Goal: Task Accomplishment & Management: Complete application form

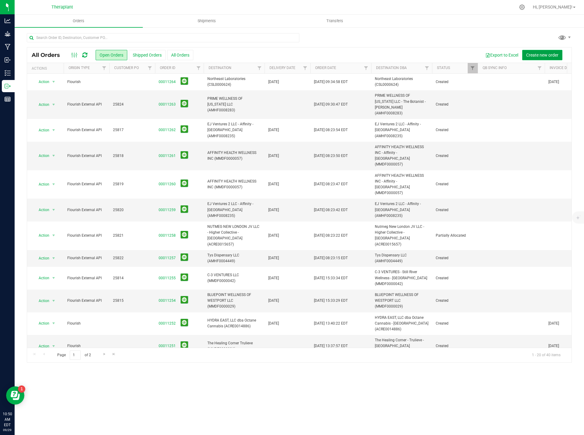
click at [540, 53] on span "Create new order" at bounding box center [542, 55] width 32 height 5
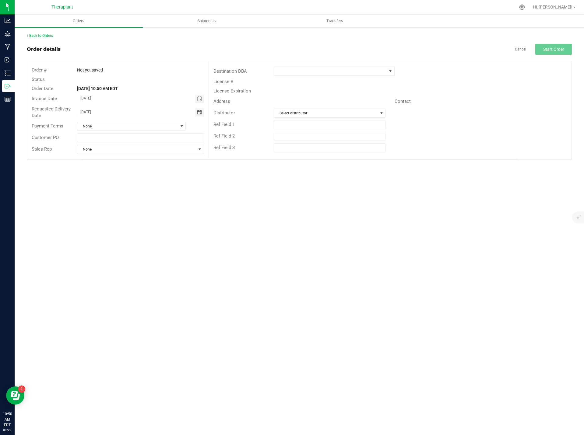
drag, startPoint x: 107, startPoint y: 112, endPoint x: 47, endPoint y: 110, distance: 60.0
click at [47, 110] on div "Requested Delivery Date [DATE]" at bounding box center [117, 112] width 181 height 16
type input "month/day/year"
drag, startPoint x: 326, startPoint y: 70, endPoint x: 321, endPoint y: 72, distance: 5.0
click at [323, 71] on span at bounding box center [330, 71] width 112 height 9
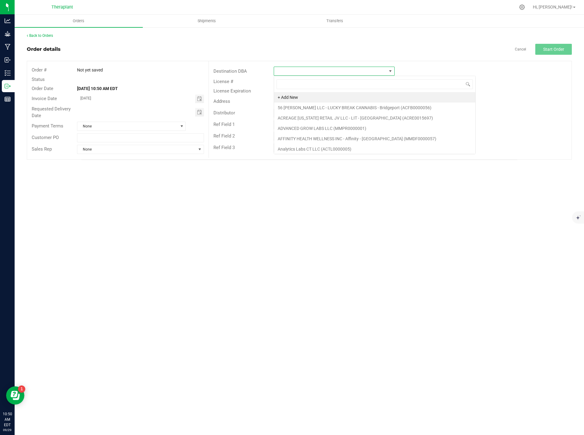
scroll to position [9, 121]
type input "[GEOGRAPHIC_DATA]"
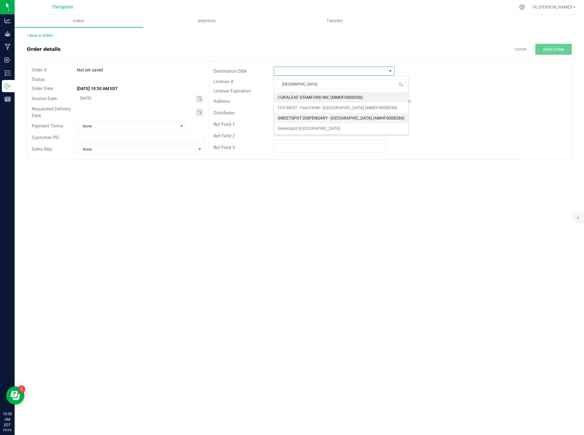
click at [320, 120] on li "SWEETSPOT DISPENSARY - [GEOGRAPHIC_DATA] (AMHF0008284)" at bounding box center [341, 118] width 134 height 10
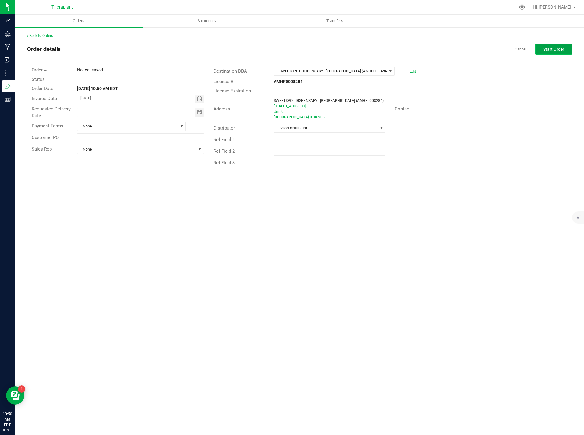
click at [563, 47] on span "Start Order" at bounding box center [553, 49] width 21 height 5
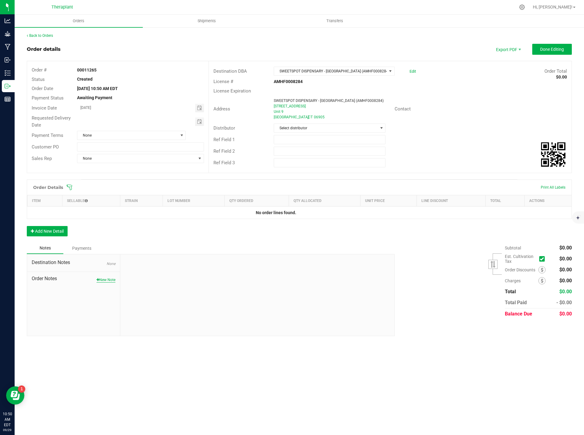
click at [109, 279] on button "New Note" at bounding box center [105, 279] width 19 height 5
click at [54, 230] on button "Add New Detail" at bounding box center [47, 231] width 41 height 10
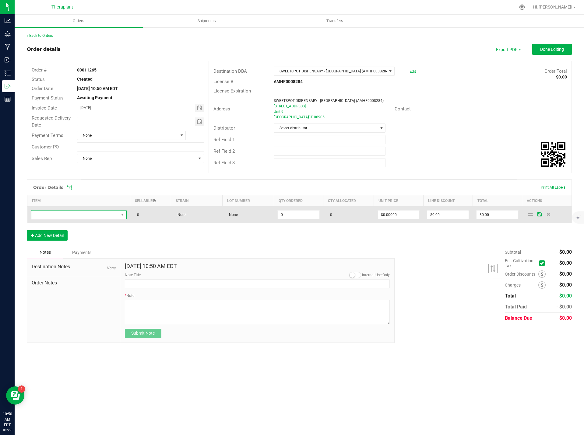
click at [54, 213] on span "NO DATA FOUND" at bounding box center [74, 215] width 87 height 9
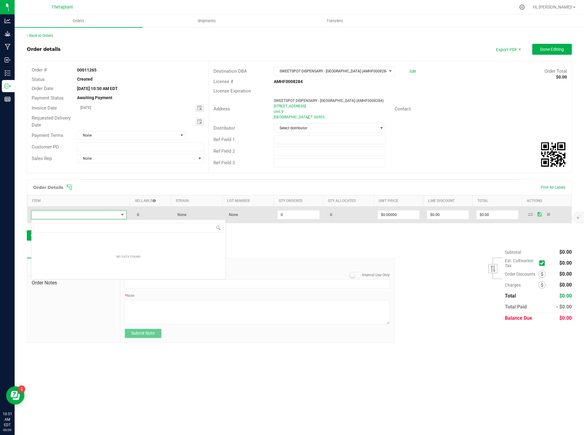
scroll to position [9, 95]
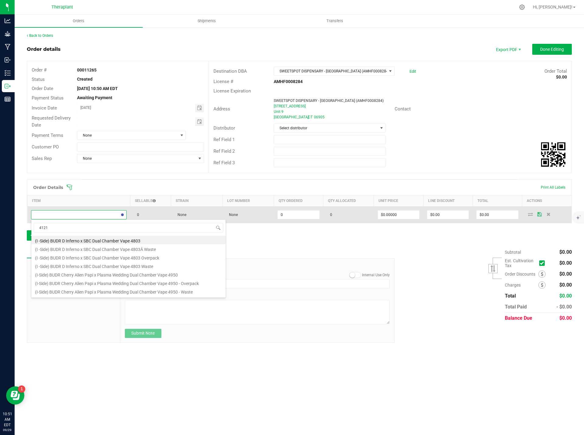
type input "41213"
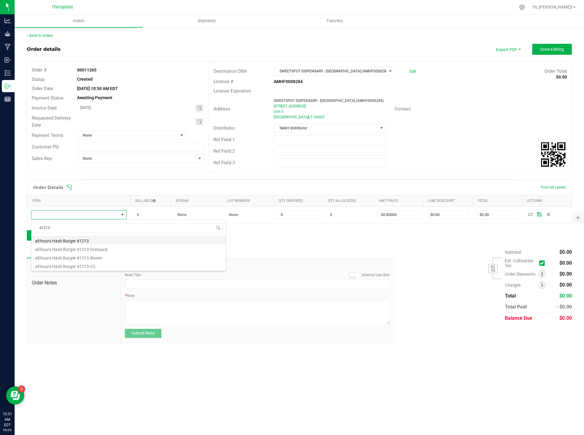
click at [77, 238] on li "all:hours Hash Burger 41213" at bounding box center [128, 240] width 194 height 9
type input "0 ea"
type input "$26.00000"
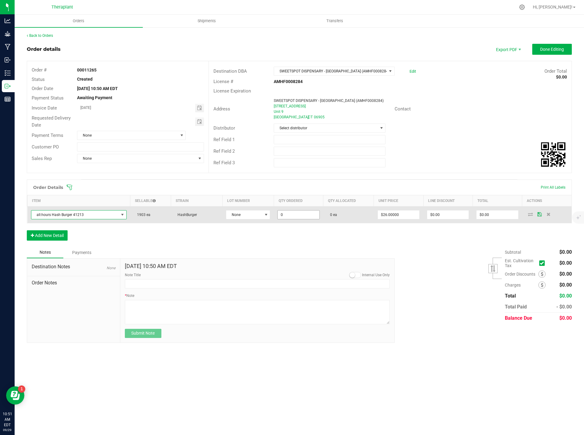
click at [290, 215] on input "0" at bounding box center [297, 215] width 41 height 9
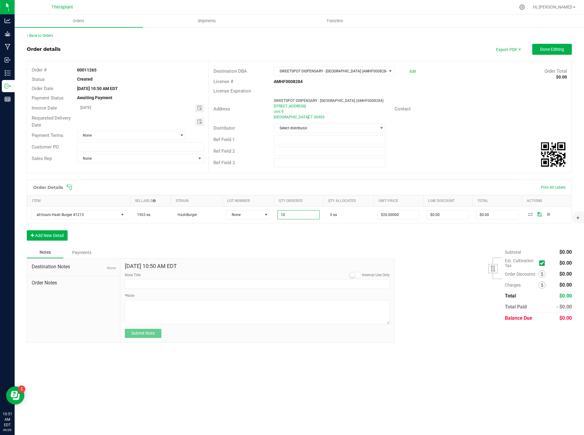
type input "10 ea"
type input "$260.00"
click at [307, 244] on div "Order Details Print All Labels Item Sellable Strain Lot Number Qty Ordered Qty …" at bounding box center [299, 213] width 545 height 67
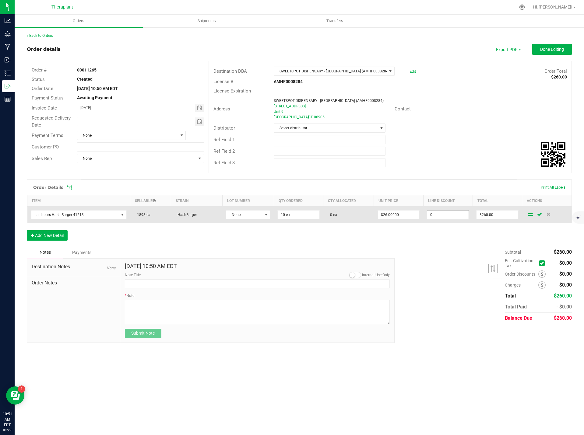
click at [445, 214] on input "0" at bounding box center [447, 215] width 41 height 9
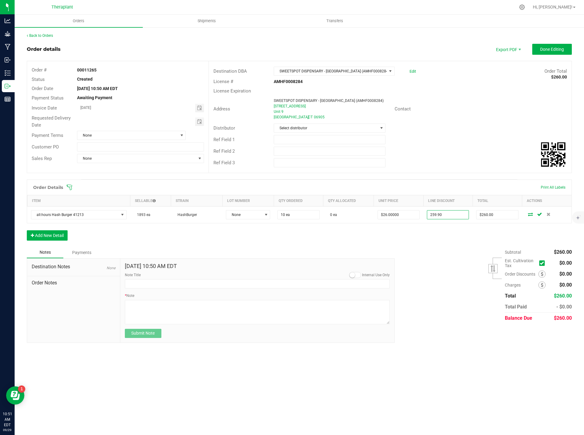
type input "$259.90"
type input "$0.10"
click at [421, 268] on div "Subtotal $260.00 Est. Cultivation Tax" at bounding box center [481, 285] width 182 height 77
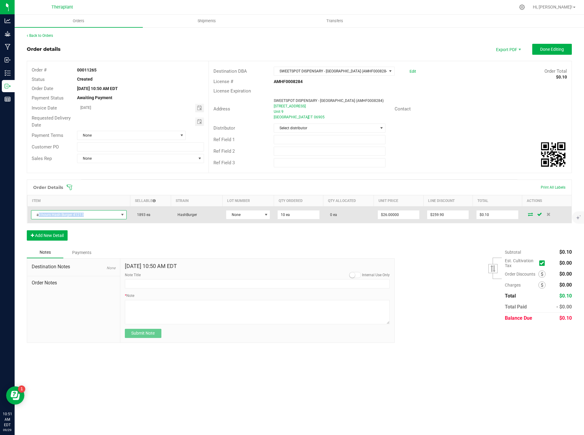
drag, startPoint x: 93, startPoint y: 215, endPoint x: 38, endPoint y: 213, distance: 55.1
click at [38, 213] on span "all:hours Hash Burger 41213" at bounding box center [74, 215] width 87 height 9
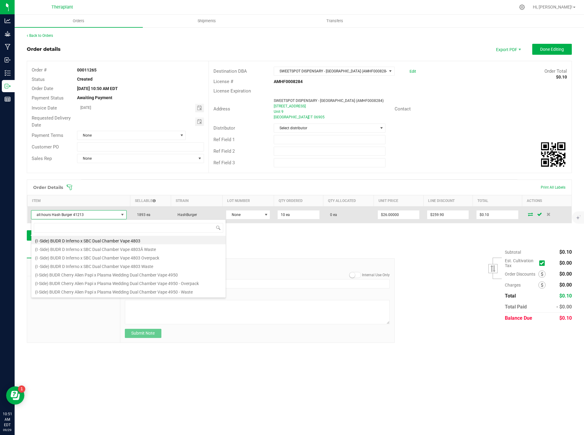
click at [47, 213] on span "all:hours Hash Burger 41213" at bounding box center [74, 215] width 87 height 9
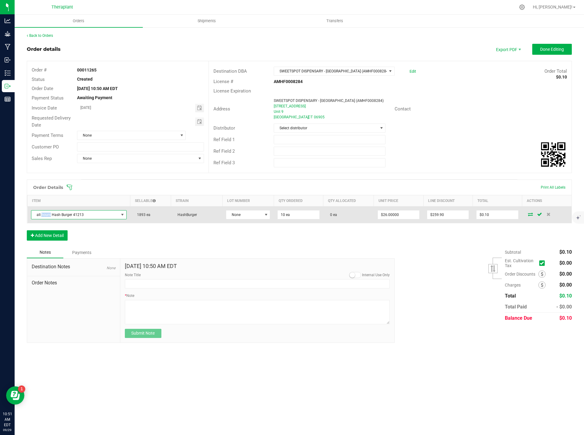
click at [47, 213] on span "all:hours Hash Burger 41213" at bounding box center [74, 215] width 87 height 9
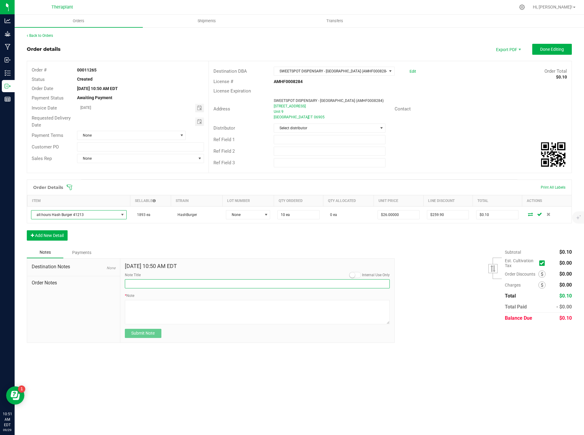
click at [178, 283] on input "Note Title" at bounding box center [257, 283] width 265 height 9
paste input "all:hours Hash Burger 41213"
type input "all:hours Hash Burger 41213"
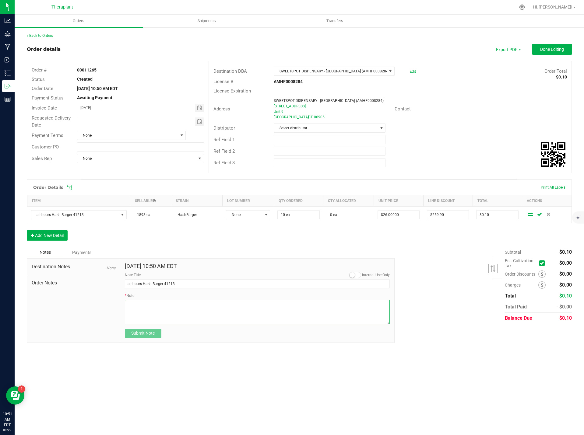
click at [144, 309] on textarea "* Note" at bounding box center [257, 312] width 265 height 24
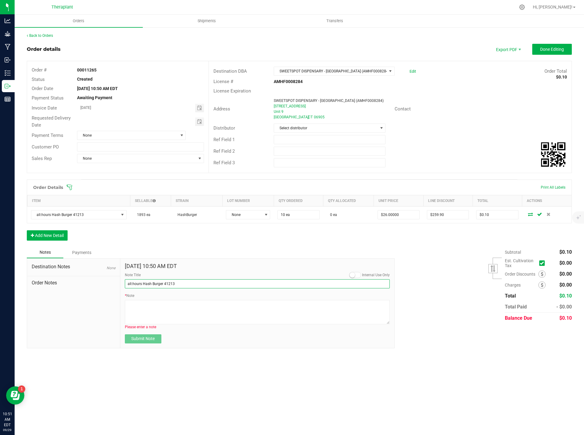
drag, startPoint x: 178, startPoint y: 282, endPoint x: 119, endPoint y: 279, distance: 58.5
click at [122, 280] on div "[DATE] 10:50 AM EDT Internal Use Only Note Title all:hours Hash Burger 41213 * …" at bounding box center [257, 303] width 274 height 89
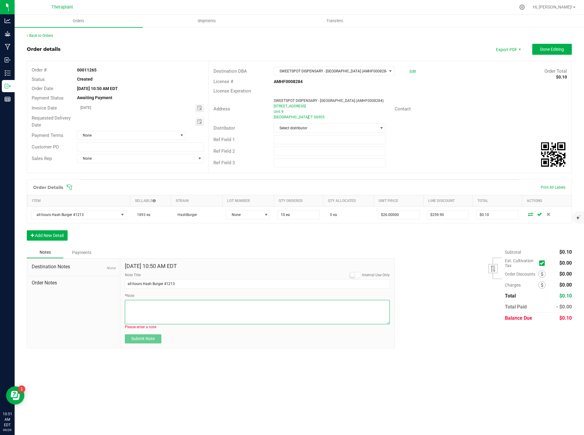
paste textarea "all:hours Hash Burger 41213"
type textarea "all:hours Hash Burger 41213"
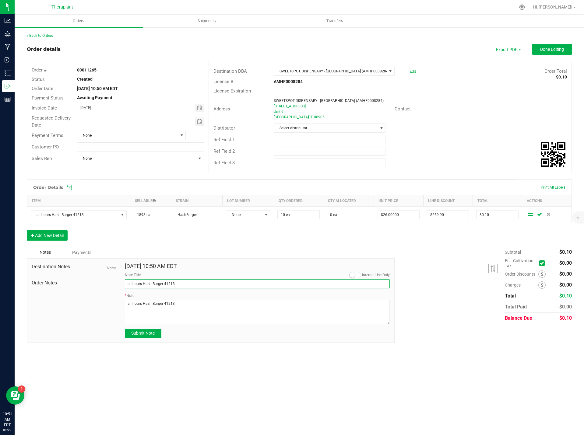
click at [189, 284] on input "all:hours Hash Burger 41213" at bounding box center [257, 283] width 265 height 9
type input "Sample Units"
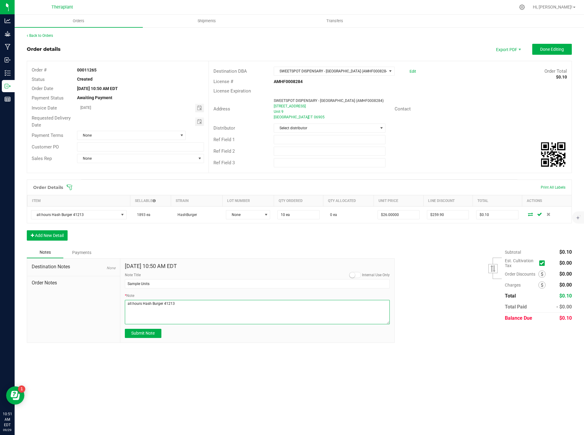
click at [186, 302] on textarea "* Note" at bounding box center [257, 312] width 265 height 24
type textarea "all:hours Hash Burger 41213- Sent 10 units for employee sample. Enjoy!"
click at [153, 333] on span "Submit Note" at bounding box center [142, 333] width 23 height 5
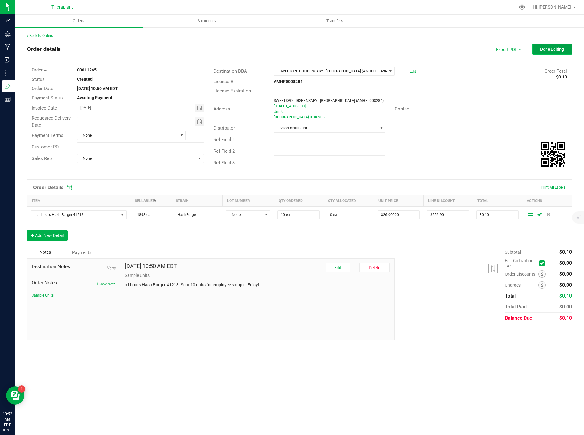
click at [558, 53] on button "Done Editing" at bounding box center [552, 49] width 40 height 11
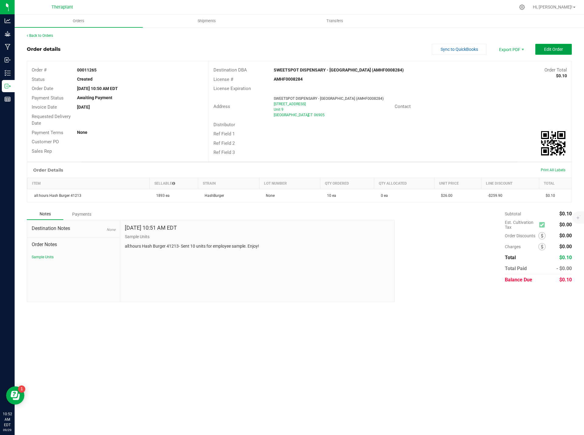
click at [560, 47] on span "Edit Order" at bounding box center [553, 49] width 19 height 5
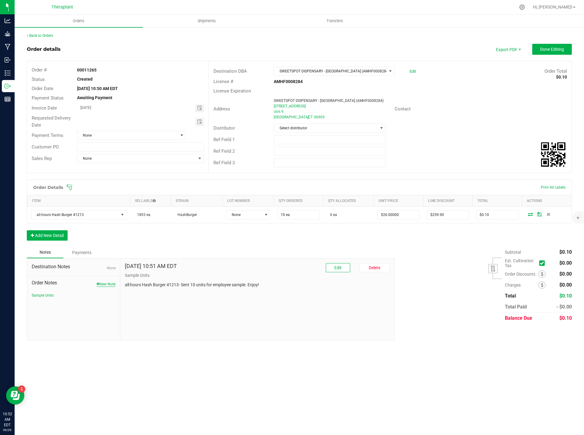
click at [107, 285] on button "New Note" at bounding box center [105, 283] width 19 height 5
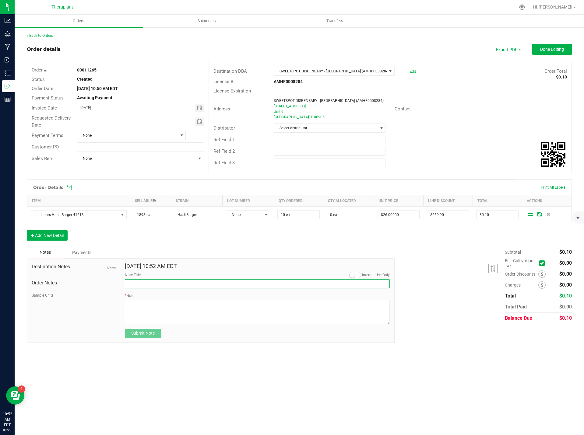
click at [141, 286] on input "Note Title" at bounding box center [257, 283] width 265 height 9
type input "Delivery"
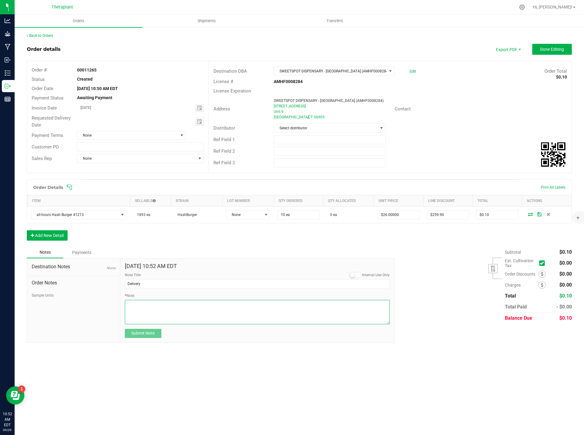
click at [140, 315] on textarea "* Note" at bounding box center [257, 312] width 265 height 24
click at [205, 312] on textarea "* Note" at bounding box center [257, 312] width 265 height 24
type textarea "Please deliver [DATE]"
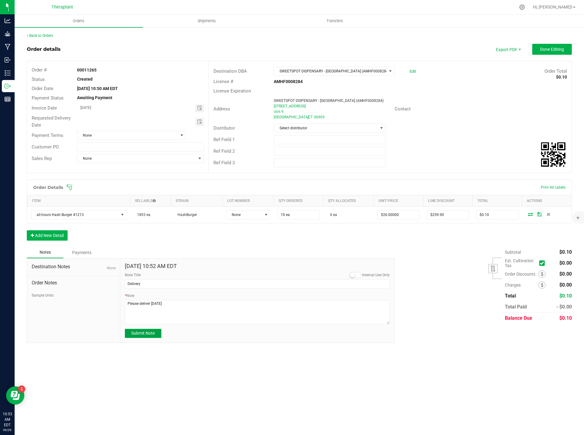
click at [145, 334] on span "Submit Note" at bounding box center [142, 333] width 23 height 5
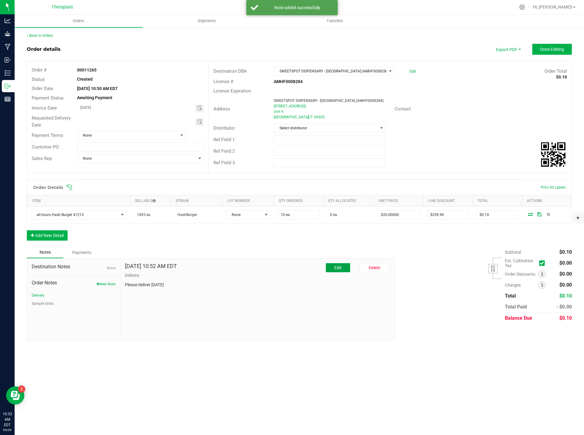
click at [337, 264] on button "Edit" at bounding box center [338, 267] width 24 height 9
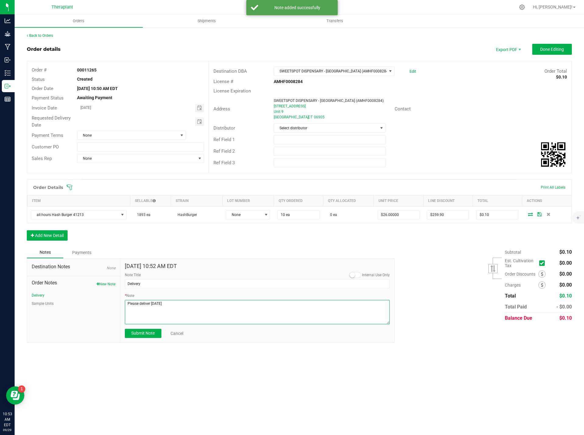
click at [158, 303] on textarea "* Note" at bounding box center [257, 312] width 265 height 24
type textarea "Please deliver [DATE]"
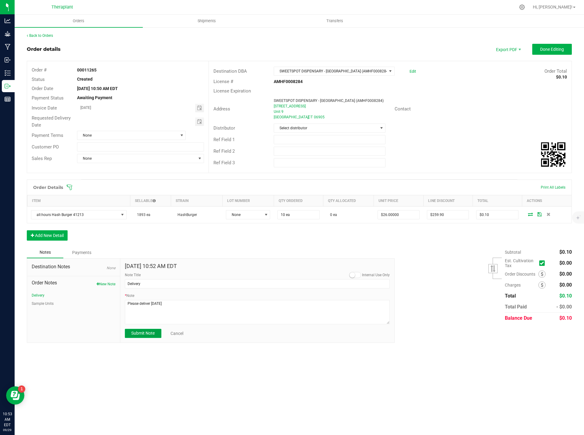
click at [157, 336] on button "Submit Note" at bounding box center [143, 333] width 37 height 9
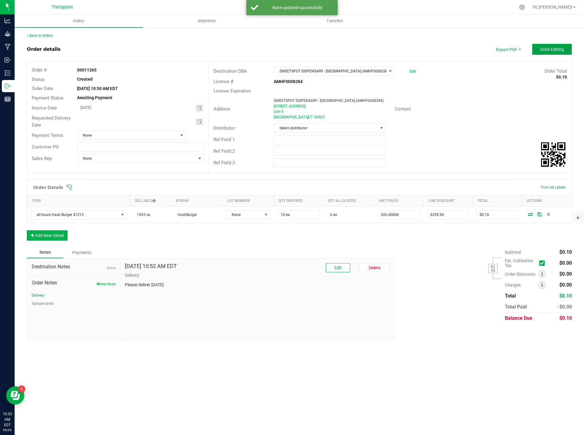
click at [547, 50] on span "Done Editing" at bounding box center [552, 49] width 24 height 5
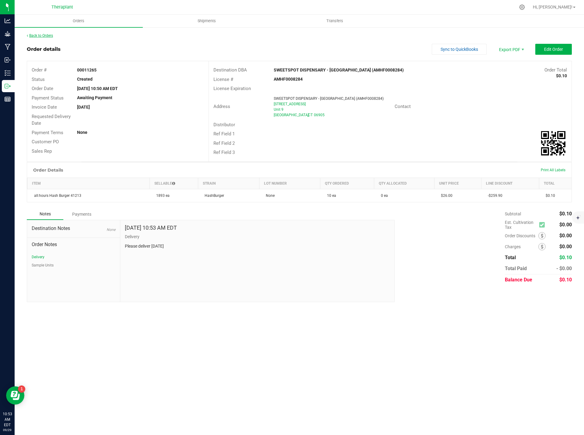
click at [48, 34] on link "Back to Orders" at bounding box center [40, 35] width 26 height 4
